Goal: Transaction & Acquisition: Subscribe to service/newsletter

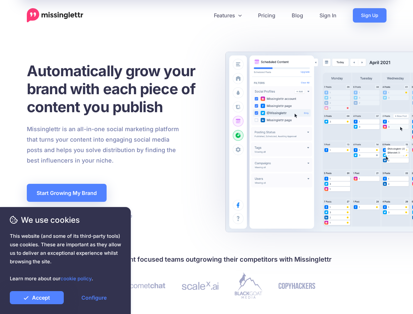
click at [207, 157] on div "Missinglettr is an all-in-one social marketing platform that turns your content…" at bounding box center [119, 145] width 195 height 42
click at [204, 15] on icon at bounding box center [204, 15] width 3 height 3
click at [227, 15] on link "Features" at bounding box center [228, 15] width 44 height 14
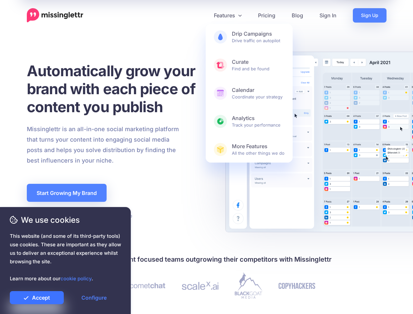
click at [37, 298] on link "Accept" at bounding box center [37, 297] width 54 height 13
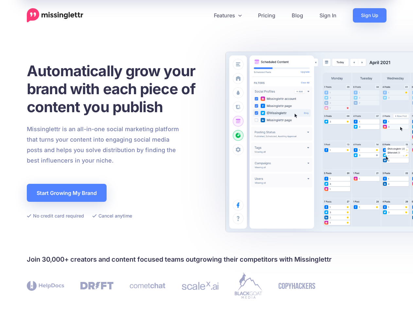
click at [94, 298] on link "Configure" at bounding box center [94, 297] width 54 height 13
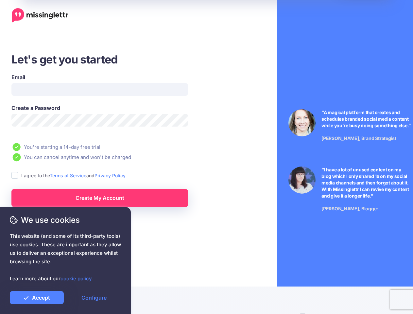
click at [207, 157] on li "You can cancel anytime and won't be charged" at bounding box center [118, 157] width 214 height 8
click at [15, 176] on ins at bounding box center [14, 175] width 7 height 7
click at [100, 198] on link "Create My Account" at bounding box center [99, 198] width 177 height 18
click at [37, 298] on link "Accept" at bounding box center [37, 297] width 54 height 13
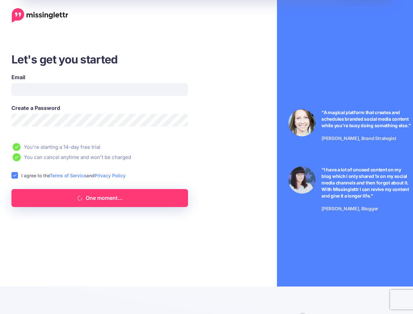
click at [94, 298] on link "Configure" at bounding box center [94, 297] width 54 height 13
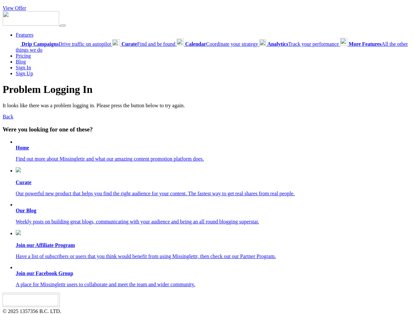
click at [14, 8] on link "View Offer" at bounding box center [15, 8] width 24 height 6
click at [25, 35] on link "Features" at bounding box center [25, 35] width 18 height 6
